Goal: Connect with others: Connect with others

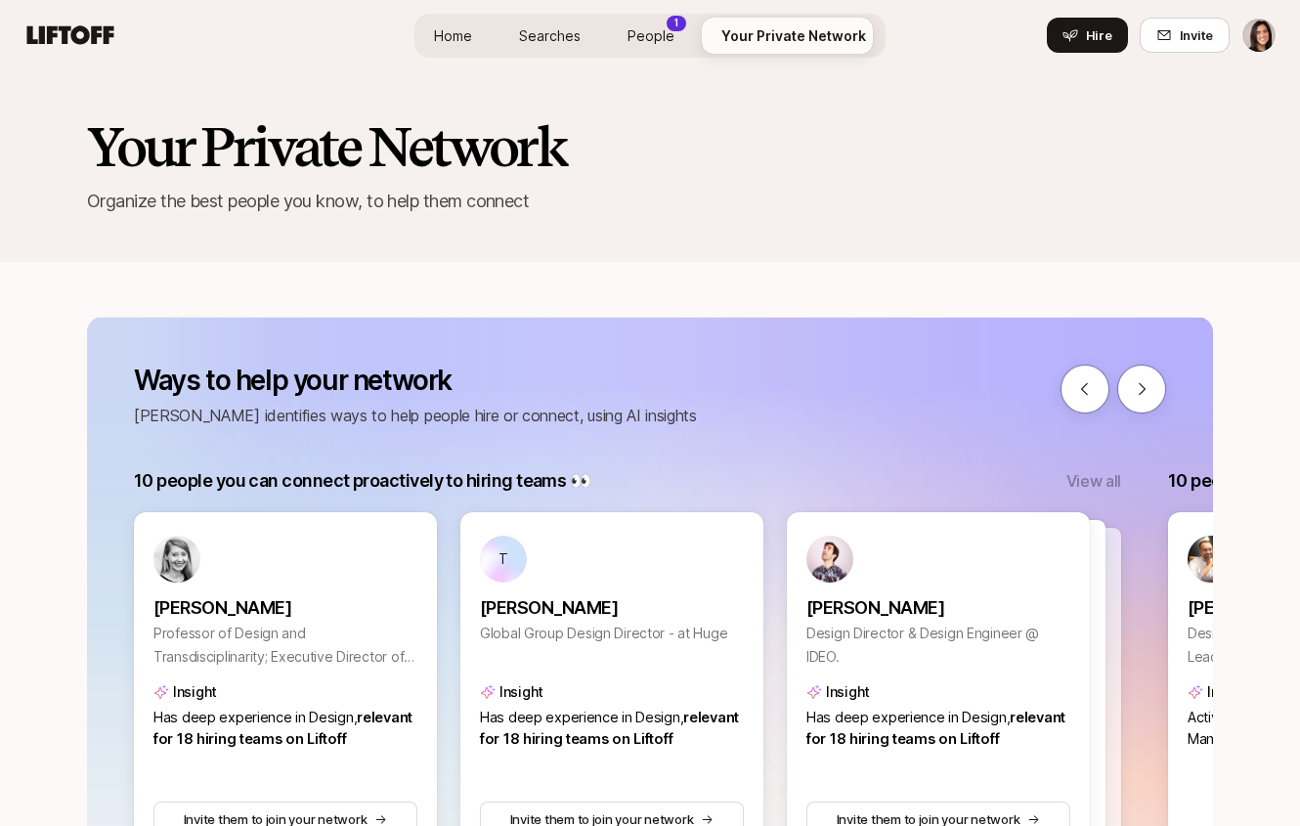
scroll to position [0, 2992]
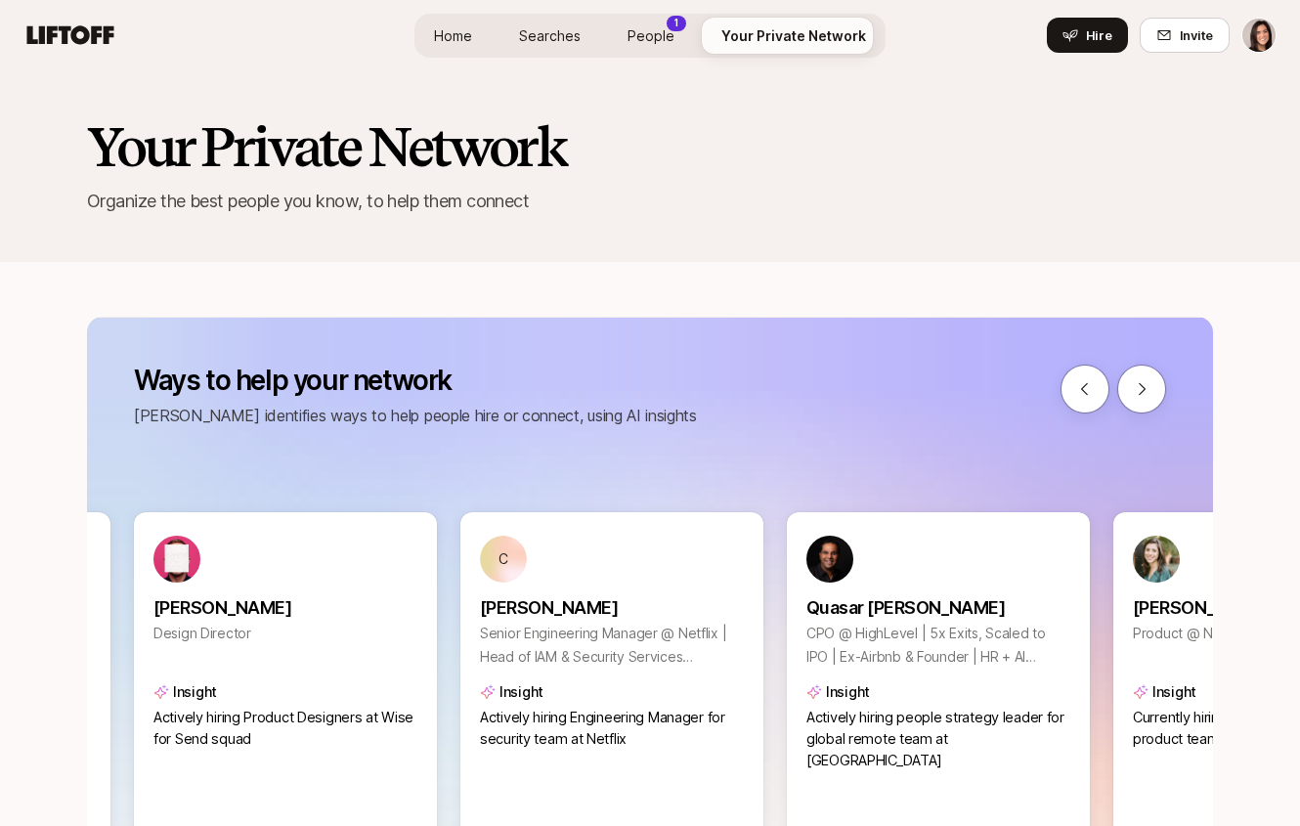
click at [488, 18] on link "Home" at bounding box center [452, 36] width 69 height 36
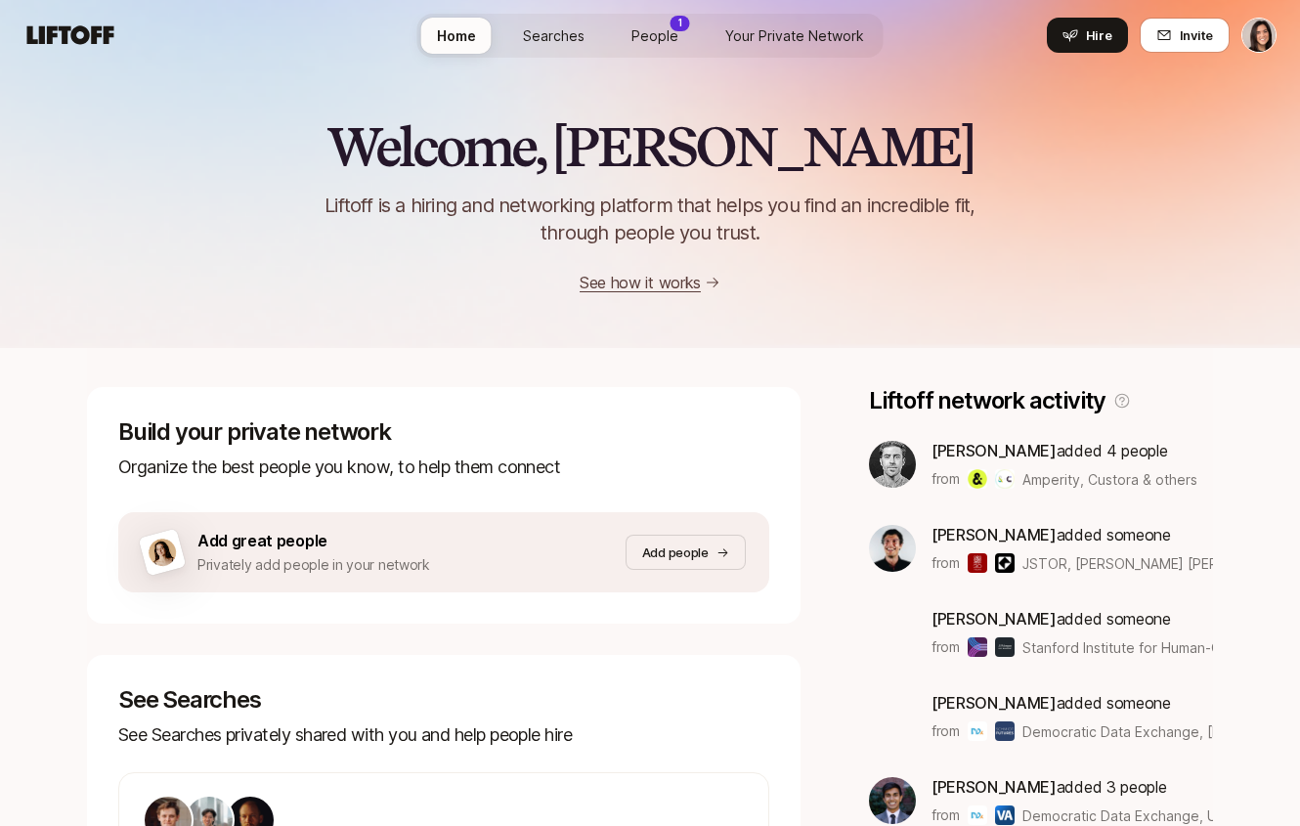
click at [450, 36] on span "Home" at bounding box center [456, 35] width 39 height 21
click at [659, 26] on span "People" at bounding box center [654, 35] width 47 height 21
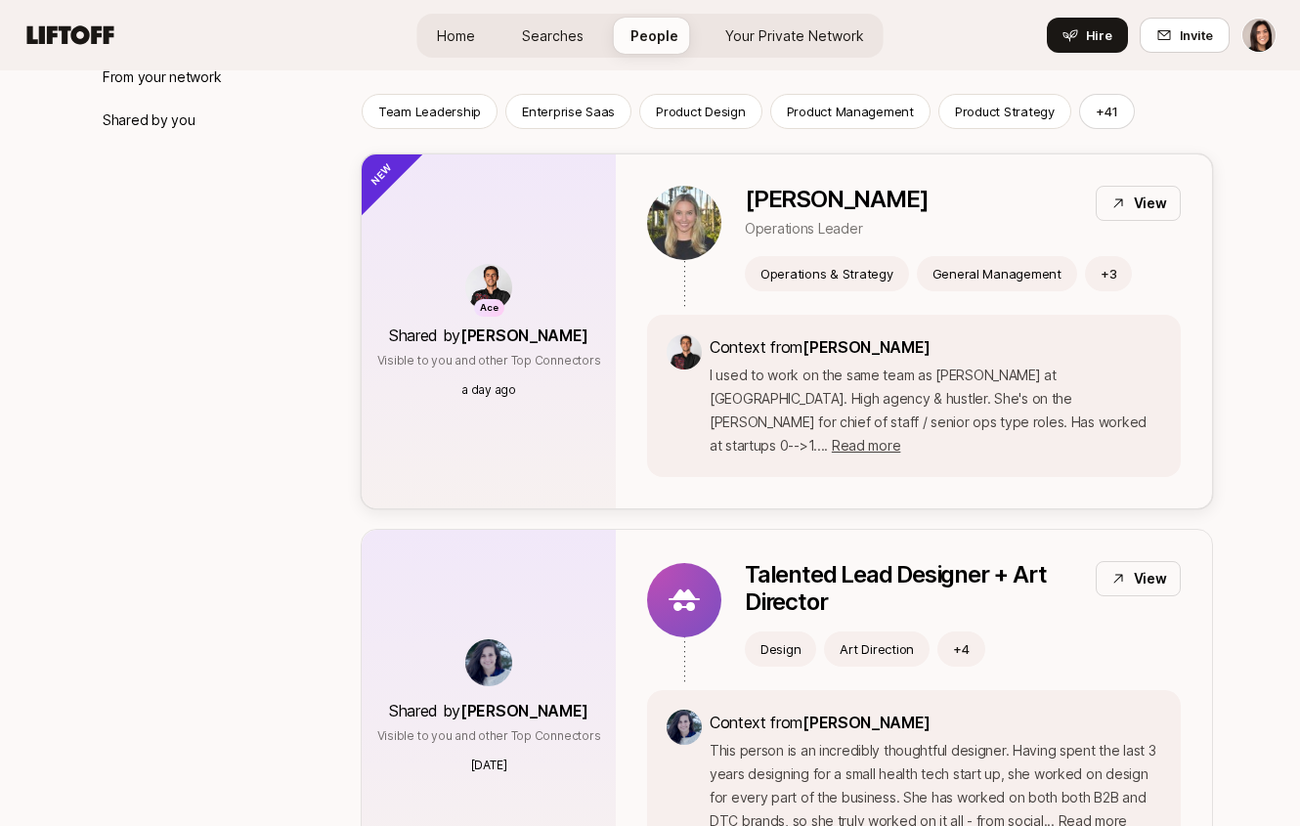
scroll to position [354, 0]
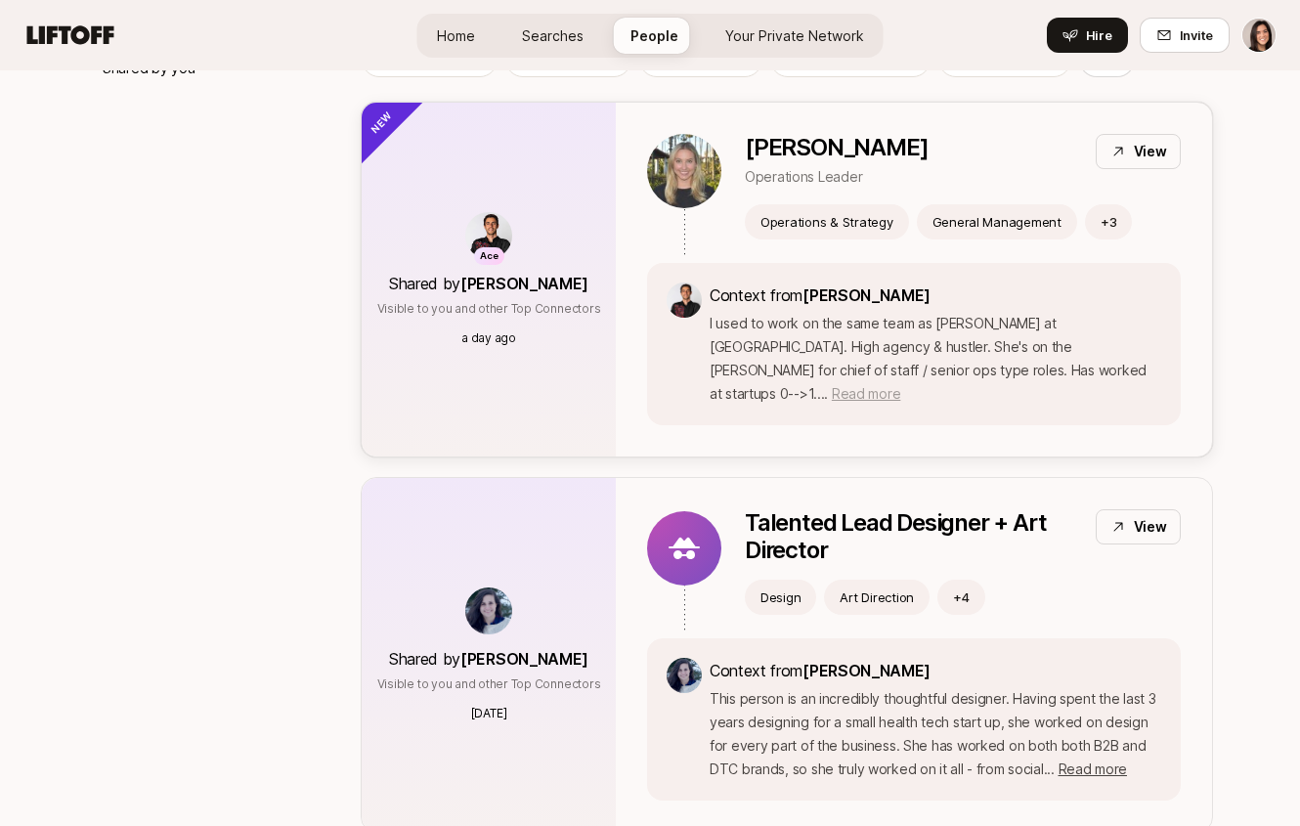
click at [899, 385] on span "Read more" at bounding box center [866, 393] width 68 height 17
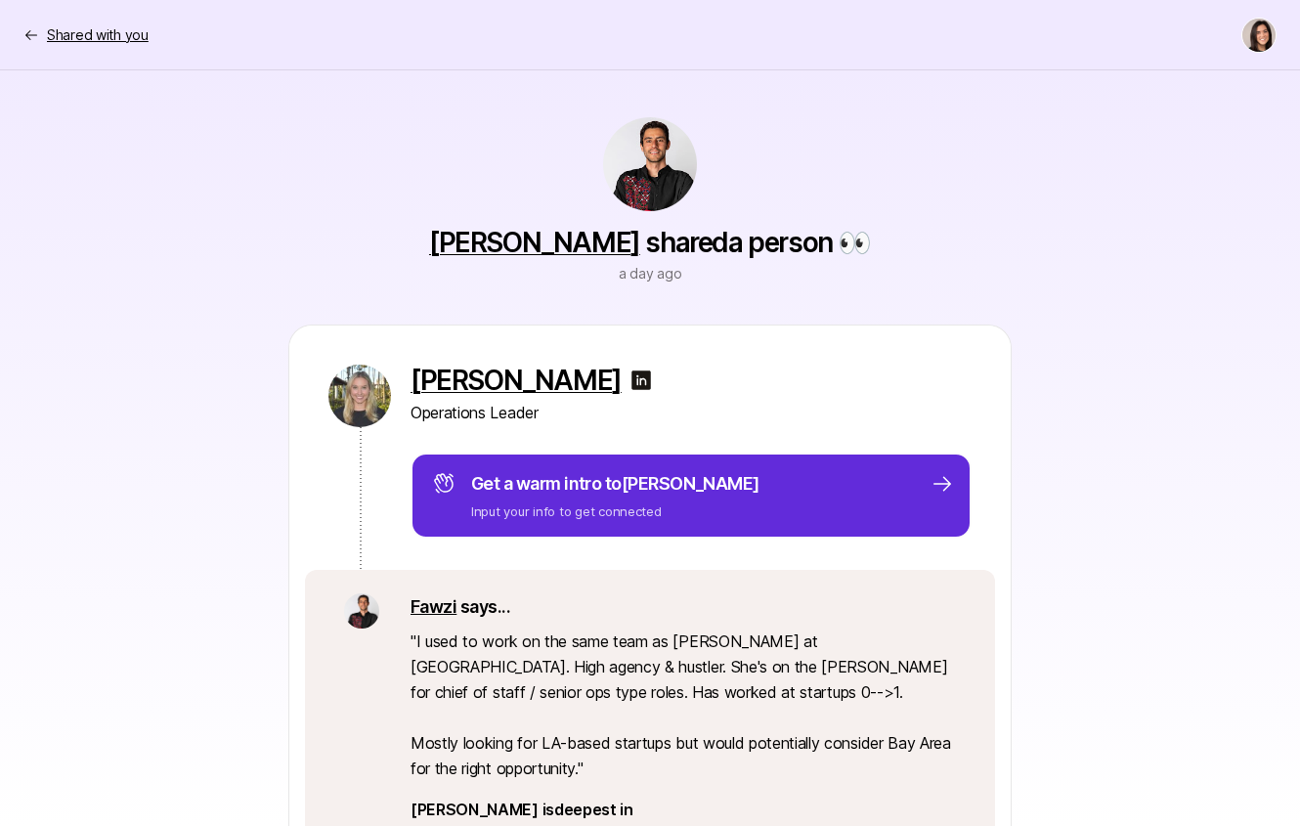
click at [111, 42] on p "Shared with you" at bounding box center [98, 34] width 102 height 23
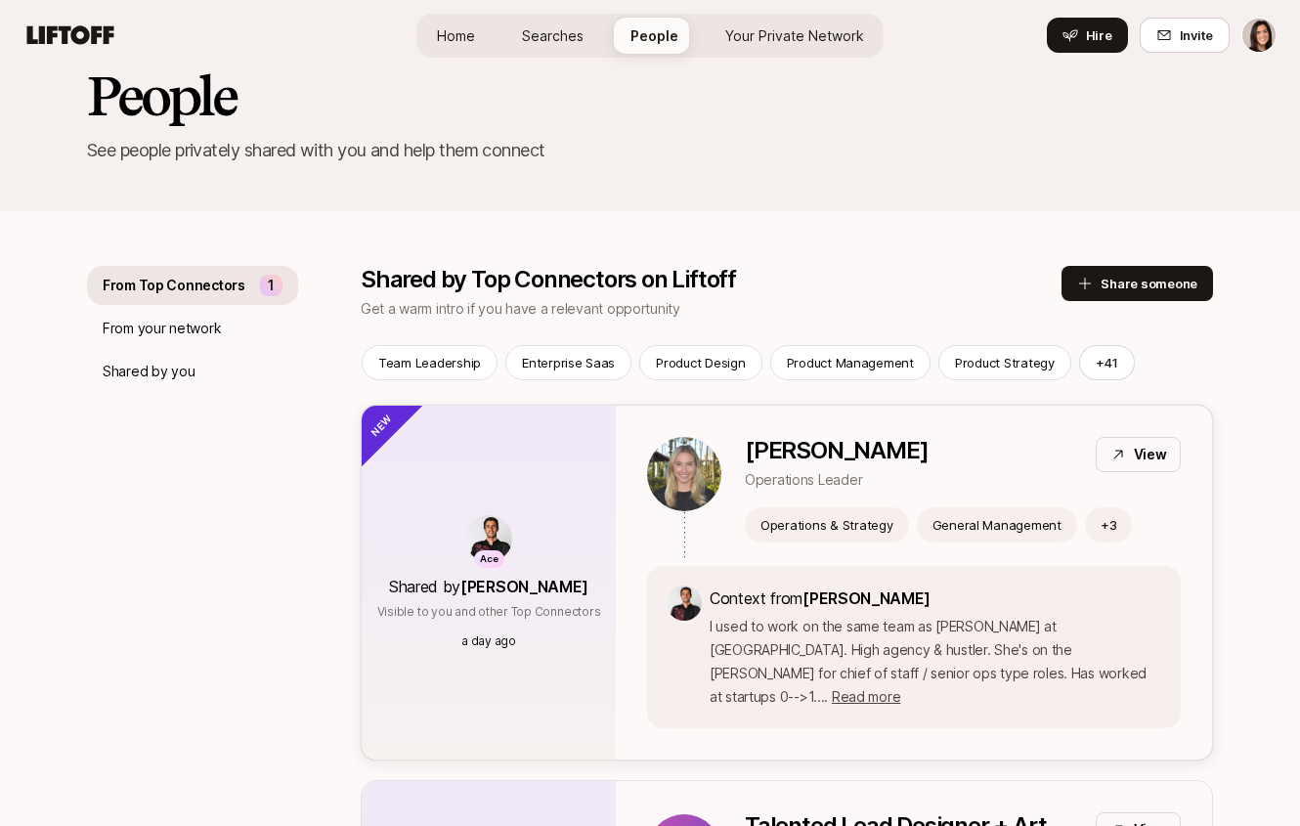
scroll to position [49, 0]
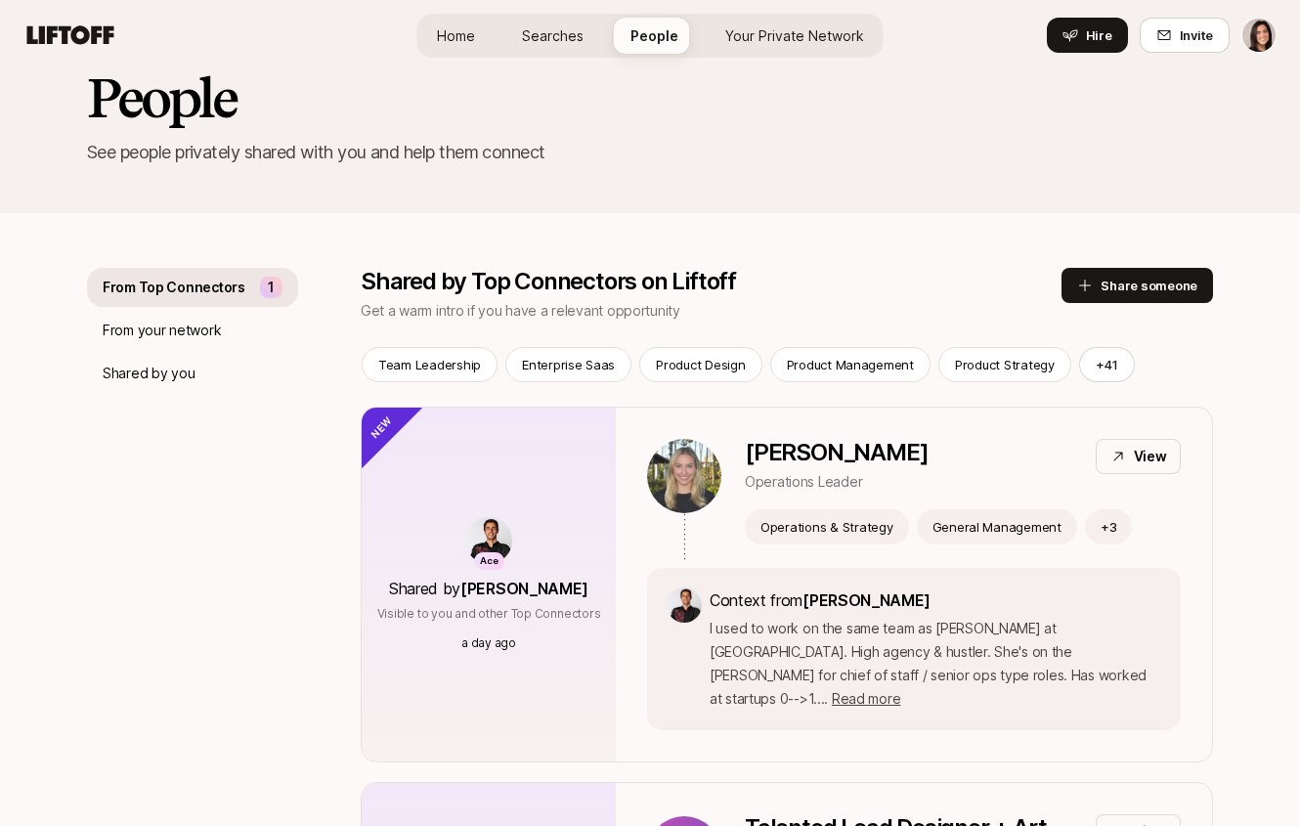
drag, startPoint x: 660, startPoint y: 364, endPoint x: 280, endPoint y: 91, distance: 467.0
